Goal: Find specific page/section: Find specific page/section

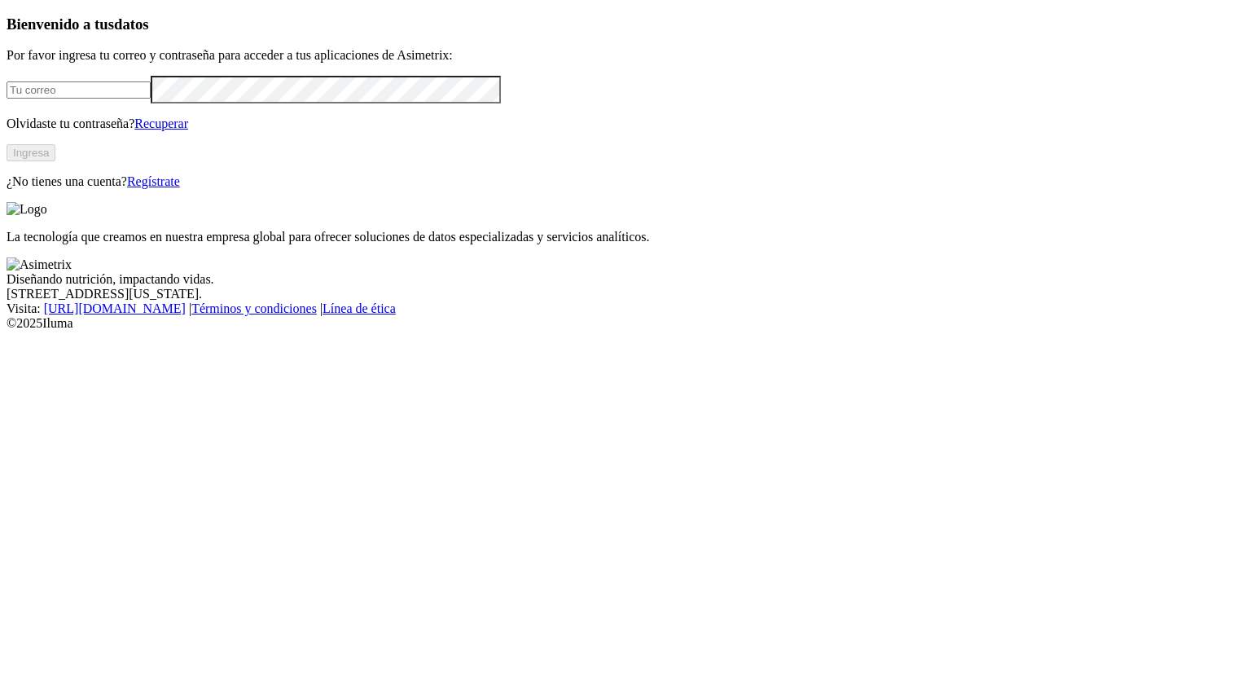
type input "david.saldarriaga@premexcorp.com"
click at [55, 161] on button "Ingresa" at bounding box center [31, 152] width 49 height 17
